Goal: Task Accomplishment & Management: Use online tool/utility

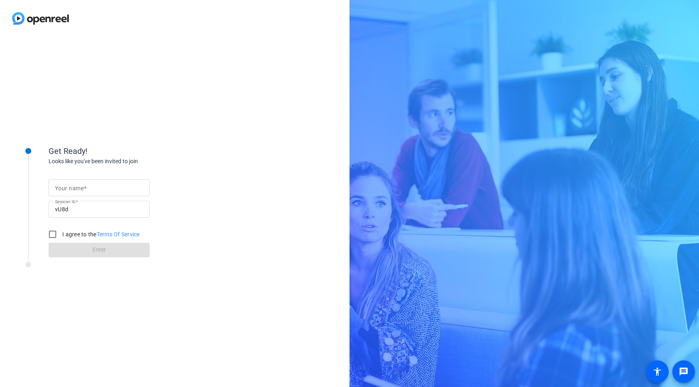
click at [97, 183] on input "Your name" at bounding box center [99, 188] width 88 height 10
type input "[PERSON_NAME]"
click at [54, 235] on input "I agree to the Terms Of Service" at bounding box center [52, 234] width 16 height 16
checkbox input "true"
click at [95, 248] on span "Enter" at bounding box center [99, 250] width 13 height 8
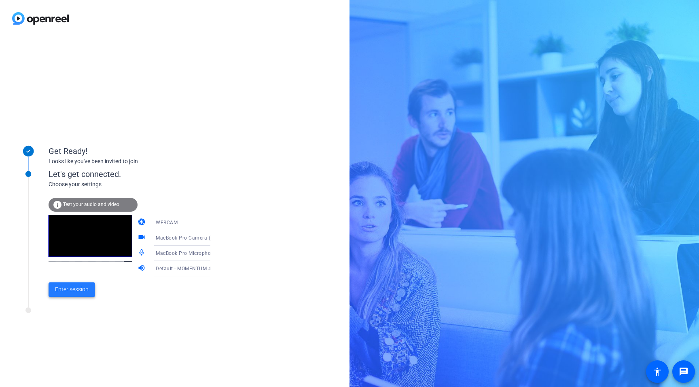
click at [77, 289] on span "Enter session" at bounding box center [72, 289] width 34 height 8
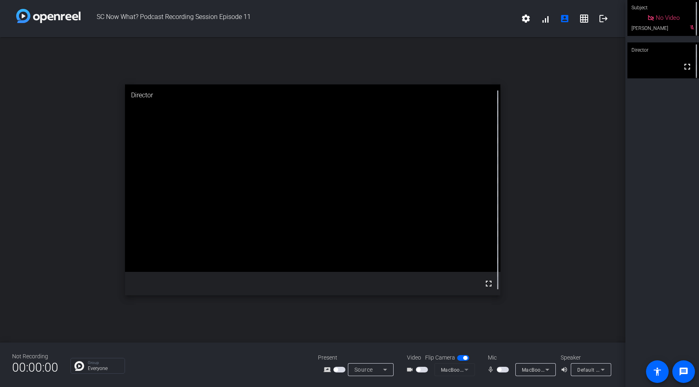
click at [504, 372] on span "button" at bounding box center [503, 370] width 12 height 6
click at [422, 369] on span "button" at bounding box center [422, 370] width 12 height 6
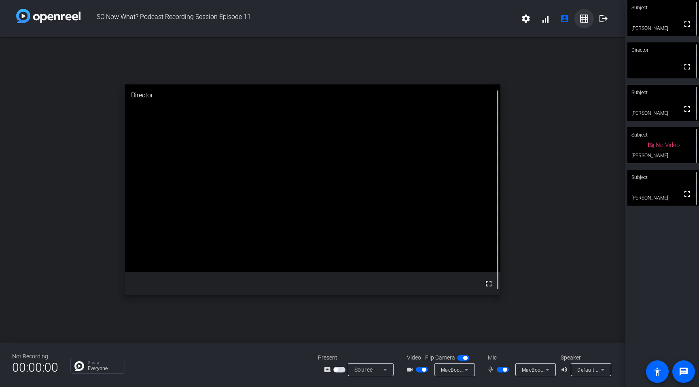
click at [584, 19] on mat-icon "grid_on" at bounding box center [584, 19] width 10 height 10
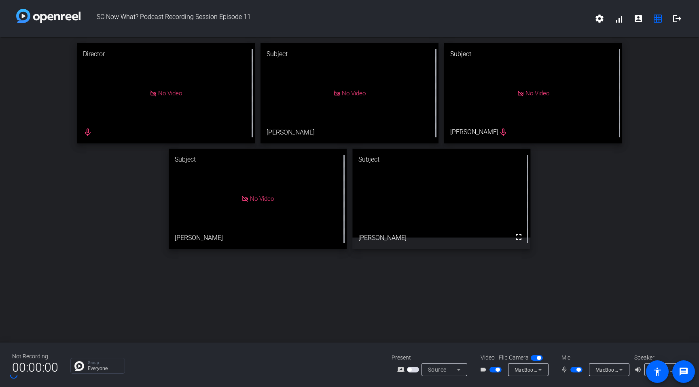
click at [580, 372] on button "button" at bounding box center [576, 370] width 12 height 6
click at [489, 369] on span "button" at bounding box center [495, 370] width 12 height 6
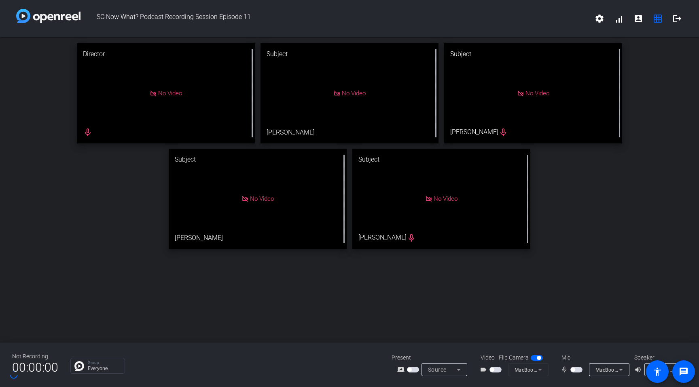
click at [290, 21] on span "SC Now What? Podcast Recording Session Episode 11" at bounding box center [334, 18] width 509 height 19
